Goal: Task Accomplishment & Management: Manage account settings

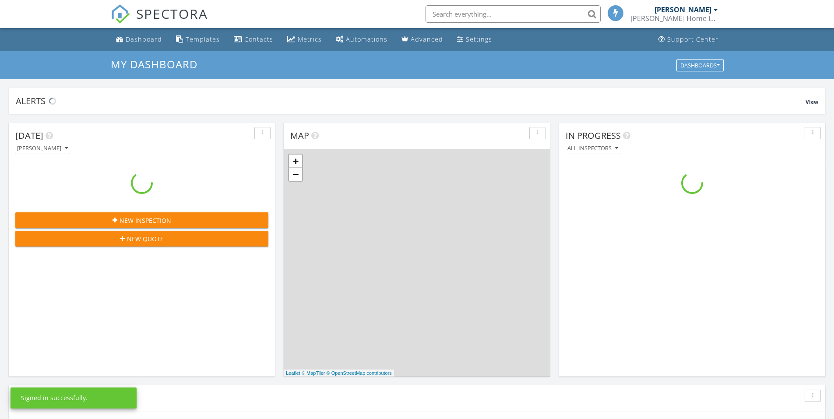
scroll to position [811, 848]
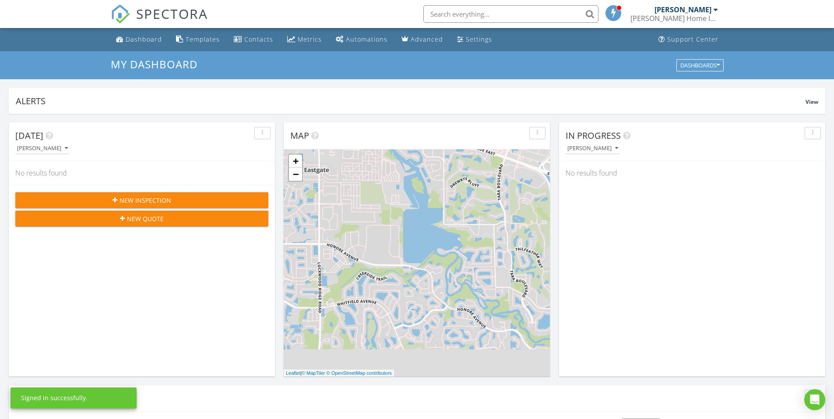
click at [479, 11] on input "text" at bounding box center [511, 14] width 175 height 18
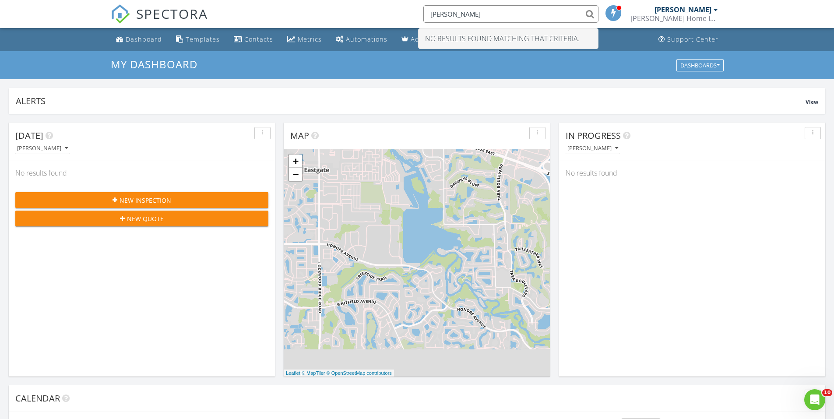
click at [587, 14] on input "melissa" at bounding box center [511, 14] width 175 height 18
type input "m"
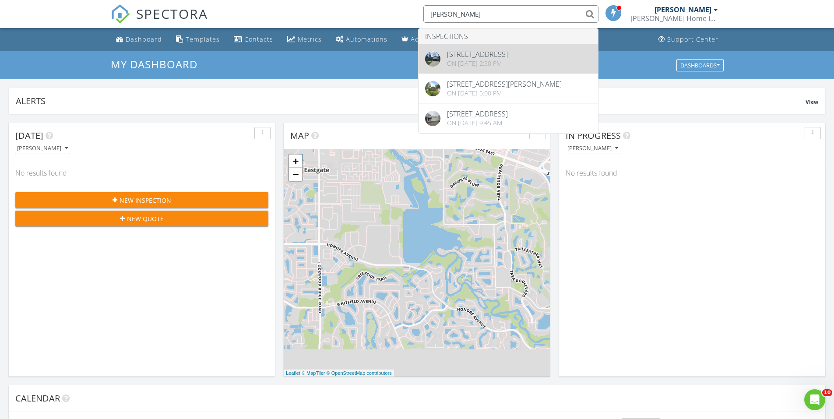
type input "mclin"
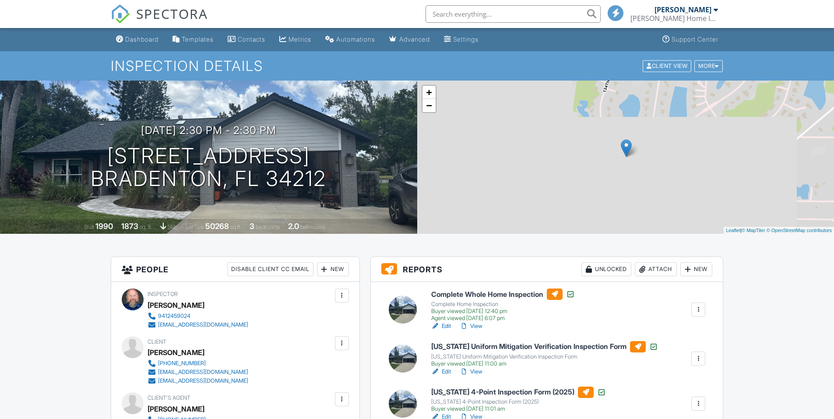
click at [477, 325] on link "View" at bounding box center [471, 326] width 23 height 9
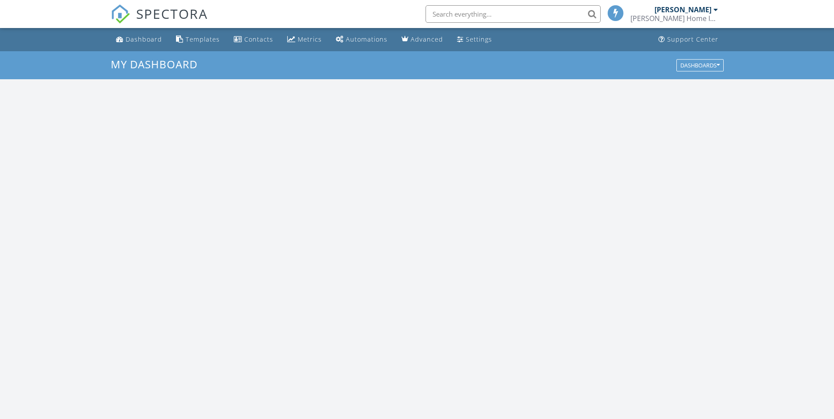
scroll to position [811, 848]
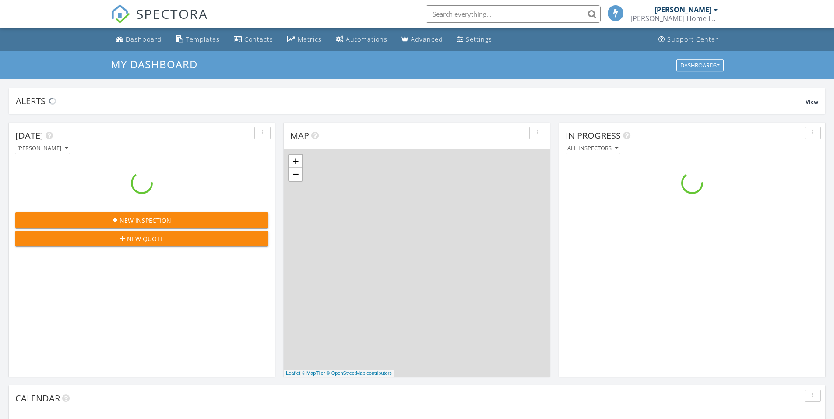
click at [471, 15] on input "text" at bounding box center [513, 14] width 175 height 18
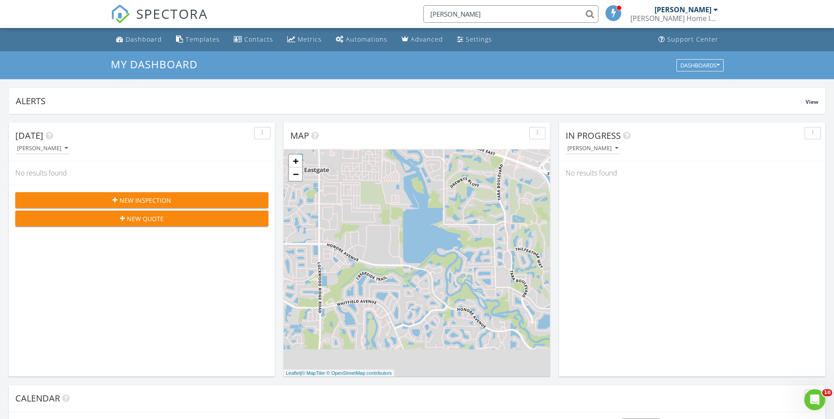
scroll to position [0, 0]
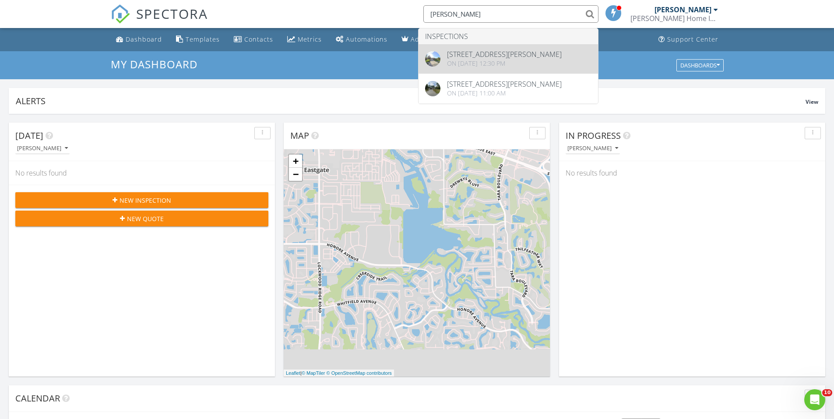
type input "edwards"
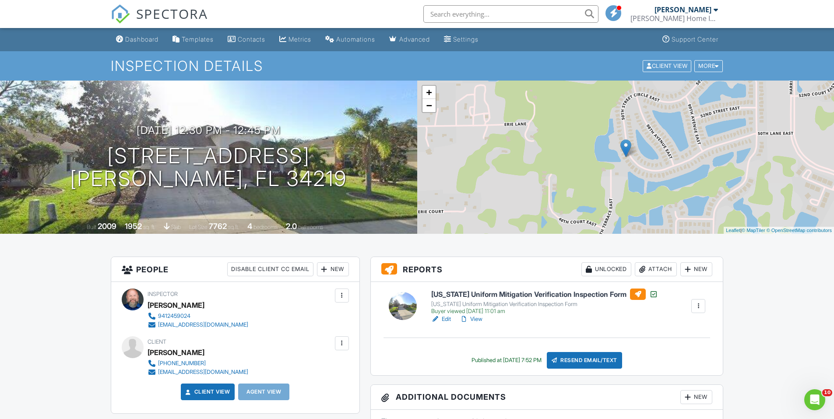
click at [450, 318] on link "Edit" at bounding box center [441, 319] width 20 height 9
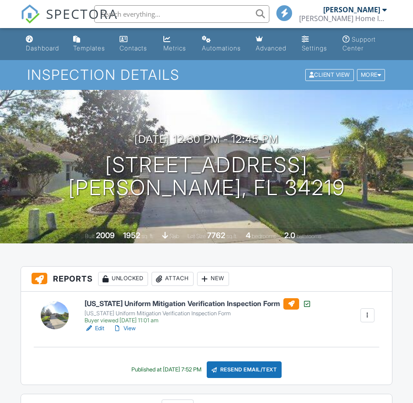
click at [284, 302] on div at bounding box center [291, 303] width 16 height 11
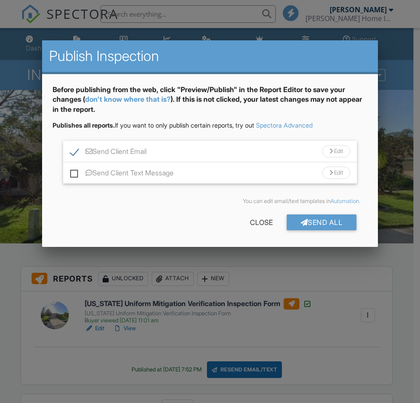
click at [77, 172] on label "Send Client Text Message" at bounding box center [121, 174] width 103 height 11
click at [76, 171] on input "Send Client Text Message" at bounding box center [73, 169] width 6 height 6
checkbox input "true"
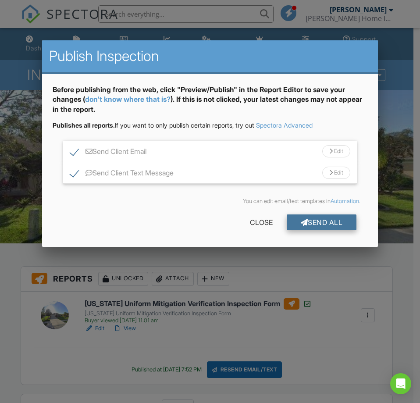
click at [304, 223] on div at bounding box center [303, 222] width 7 height 7
